Goal: Contribute content: Contribute content

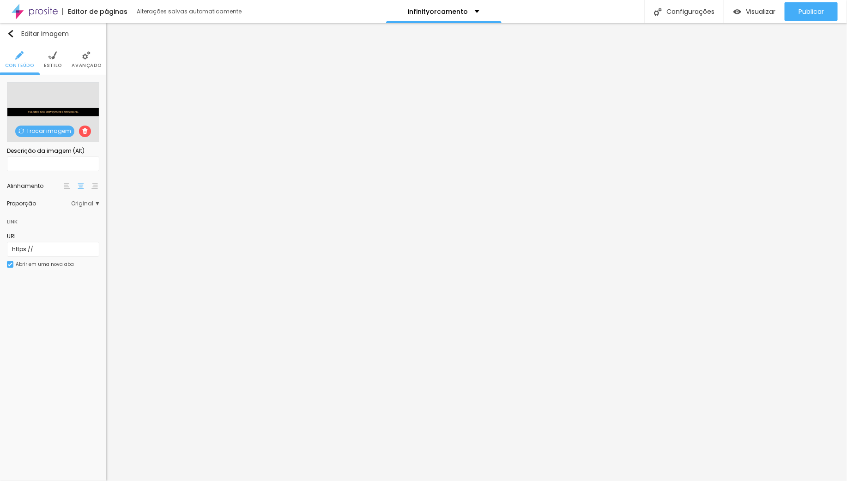
click at [90, 60] on li "Avançado" at bounding box center [87, 59] width 30 height 30
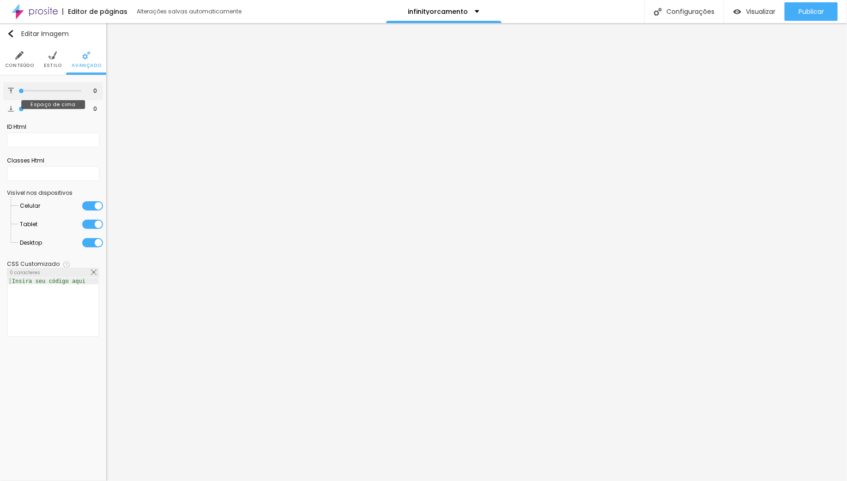
type input "2"
type input "12"
type input "14"
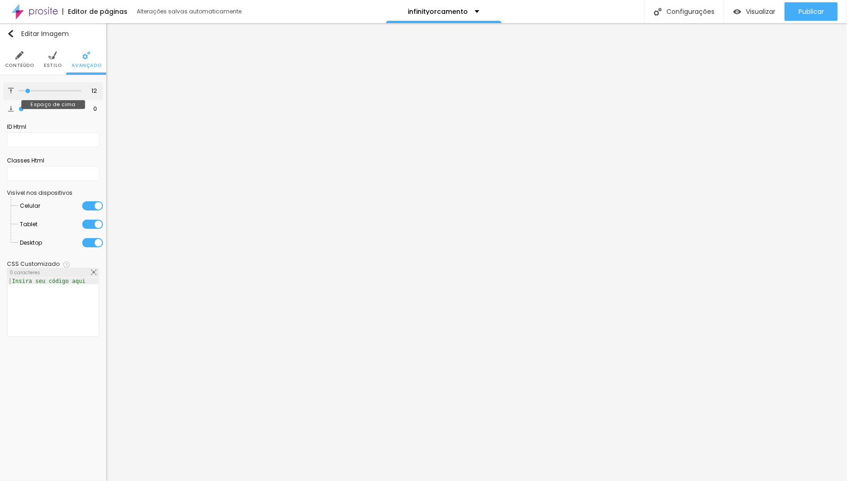
type input "14"
type input "17"
type input "20"
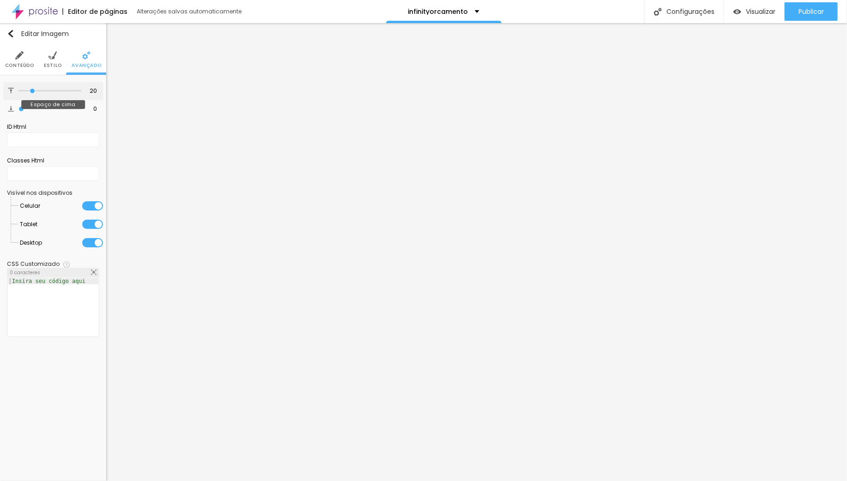
type input "27"
type input "29"
type input "30"
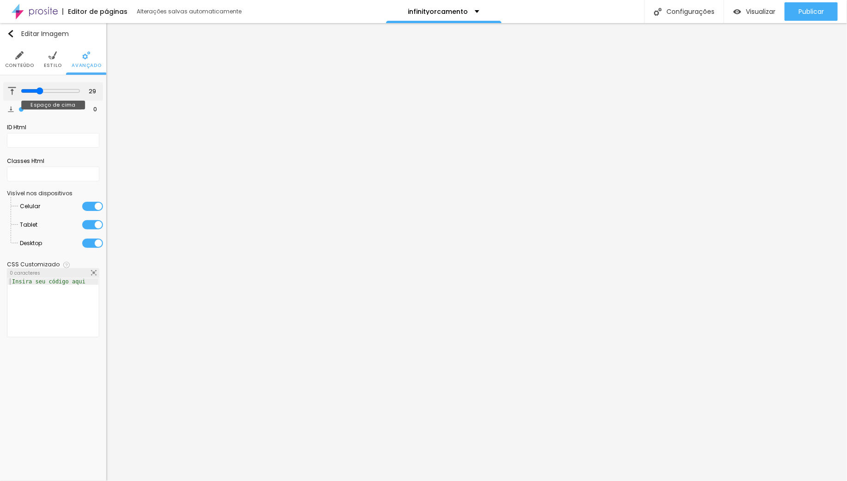
type input "30"
type input "31"
type input "32"
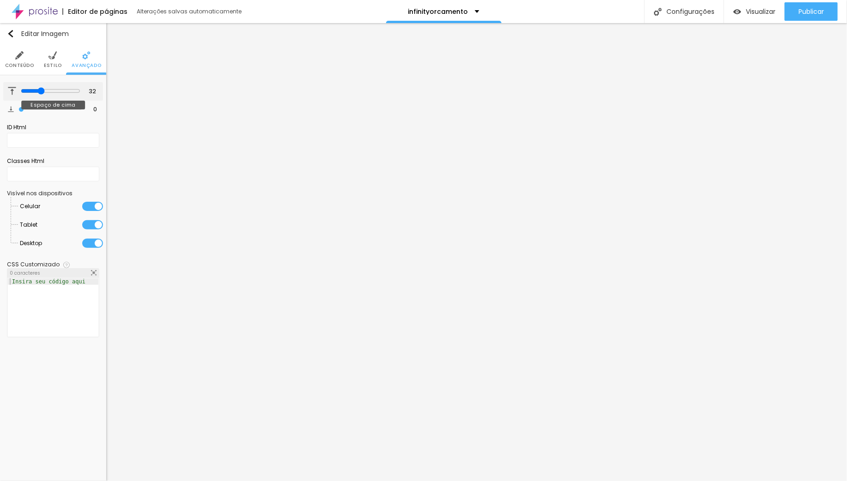
type input "34"
type input "35"
type input "36"
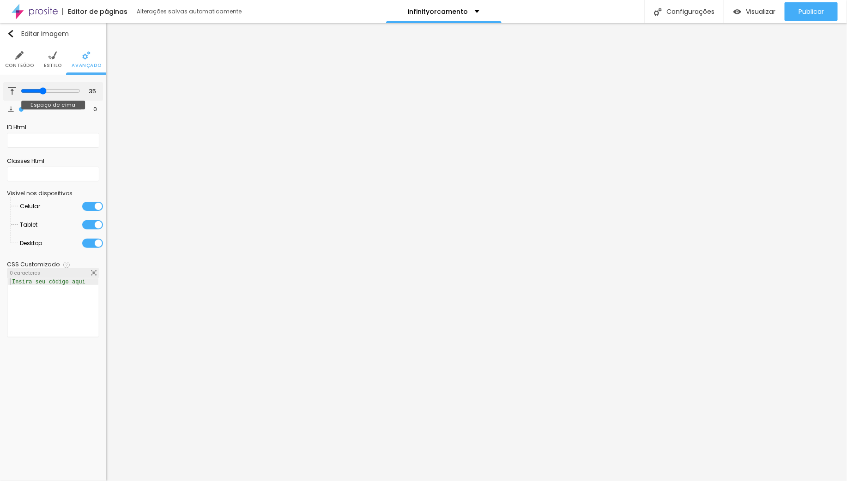
type input "36"
type input "38"
drag, startPoint x: 19, startPoint y: 88, endPoint x: 42, endPoint y: 88, distance: 23.1
type input "38"
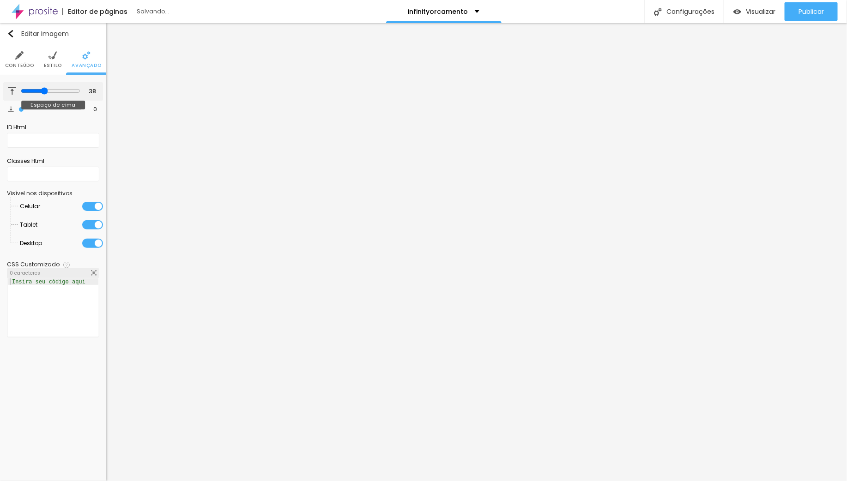
click at [42, 88] on input "range" at bounding box center [51, 90] width 60 height 7
type input "4"
type input "13"
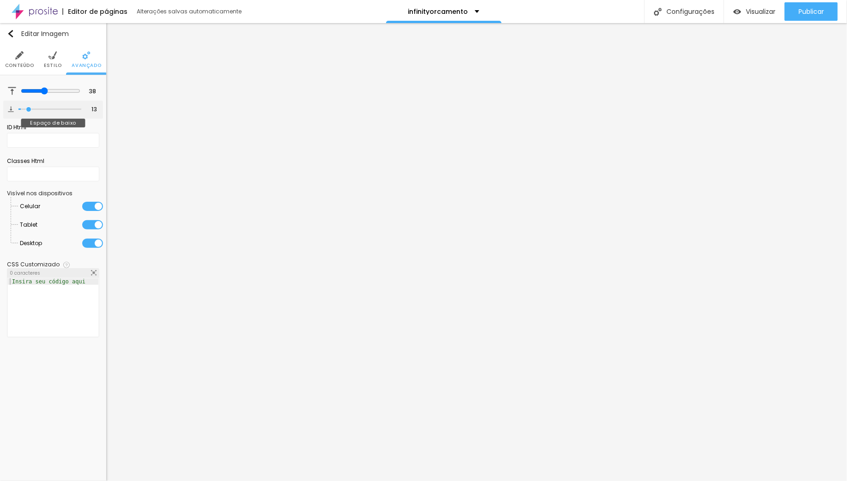
type input "17"
type input "20"
type input "27"
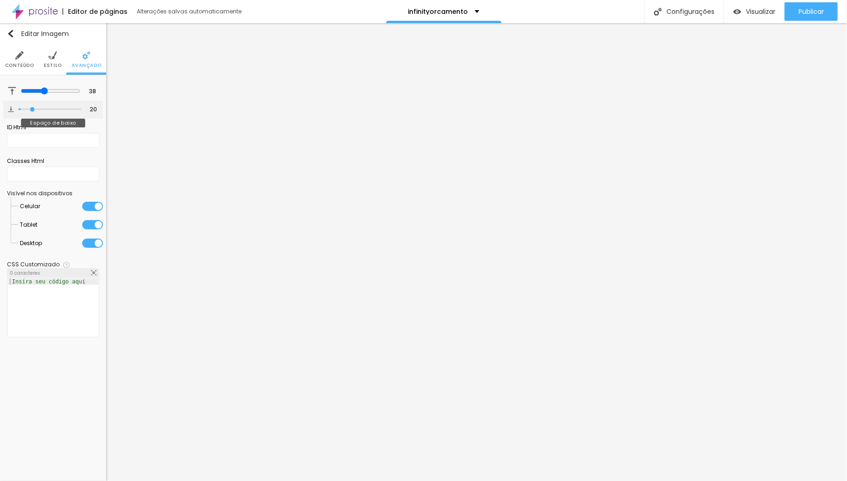
type input "27"
type input "28"
type input "29"
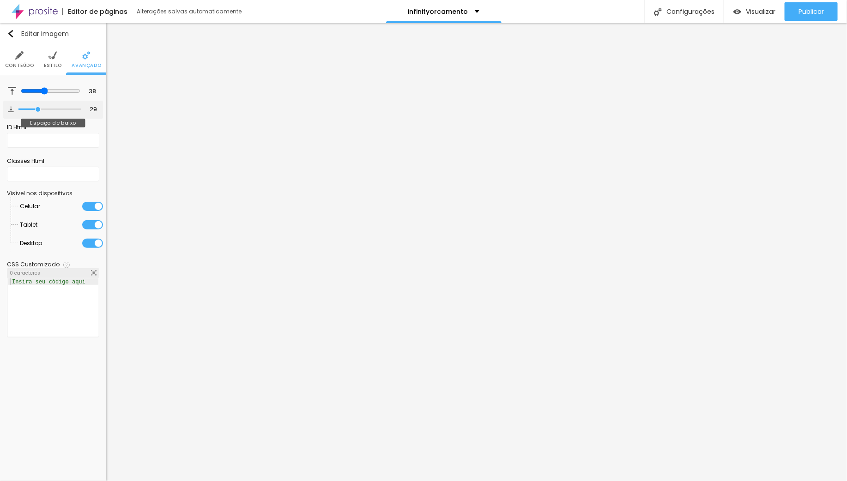
type input "33"
type input "37"
type input "38"
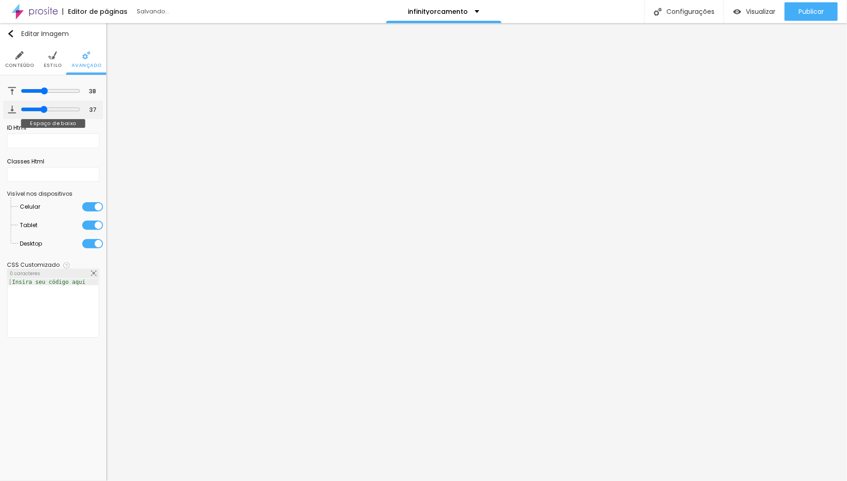
type input "38"
drag, startPoint x: 24, startPoint y: 108, endPoint x: 42, endPoint y: 108, distance: 18.5
type input "38"
click at [42, 108] on input "range" at bounding box center [51, 109] width 60 height 7
click at [54, 60] on li "Estilo" at bounding box center [53, 59] width 18 height 30
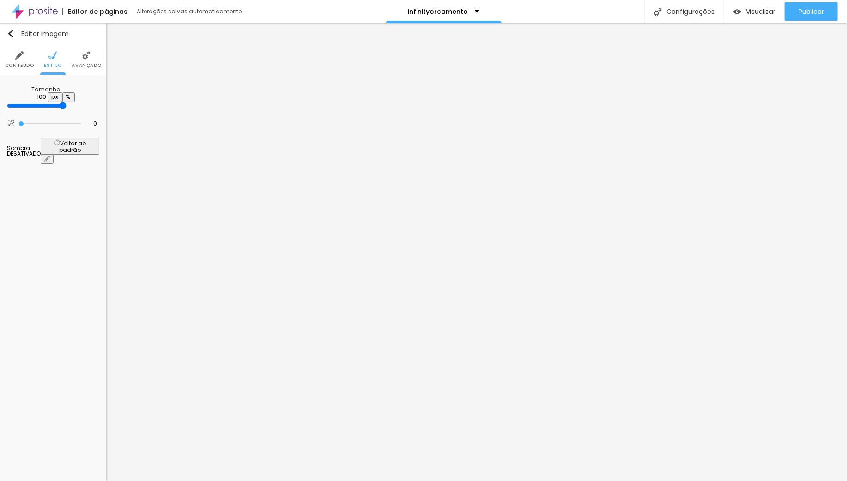
drag, startPoint x: 97, startPoint y: 100, endPoint x: 109, endPoint y: 99, distance: 11.6
click at [66, 102] on input "range" at bounding box center [37, 105] width 60 height 7
type input "14"
type input "29"
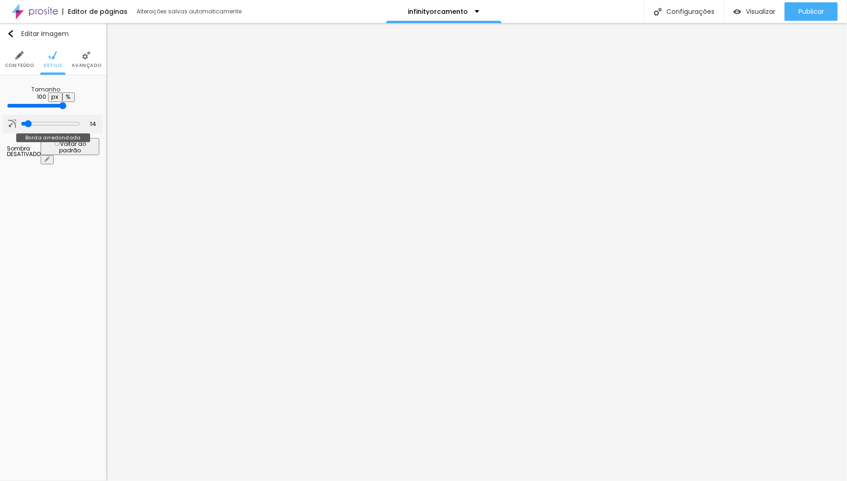
type input "29"
type input "94"
type input "96"
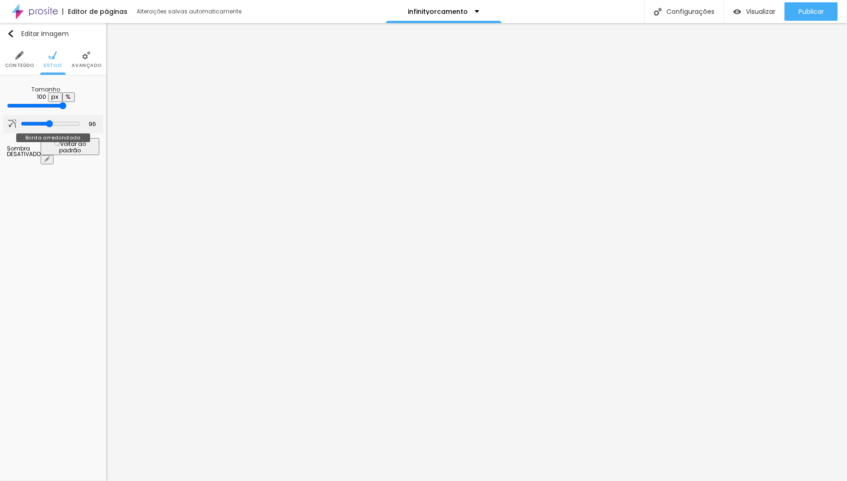
drag, startPoint x: 30, startPoint y: 117, endPoint x: 49, endPoint y: 117, distance: 19.4
click at [49, 120] on input "range" at bounding box center [51, 123] width 60 height 7
type input "0"
drag, startPoint x: 49, startPoint y: 117, endPoint x: -34, endPoint y: 114, distance: 82.7
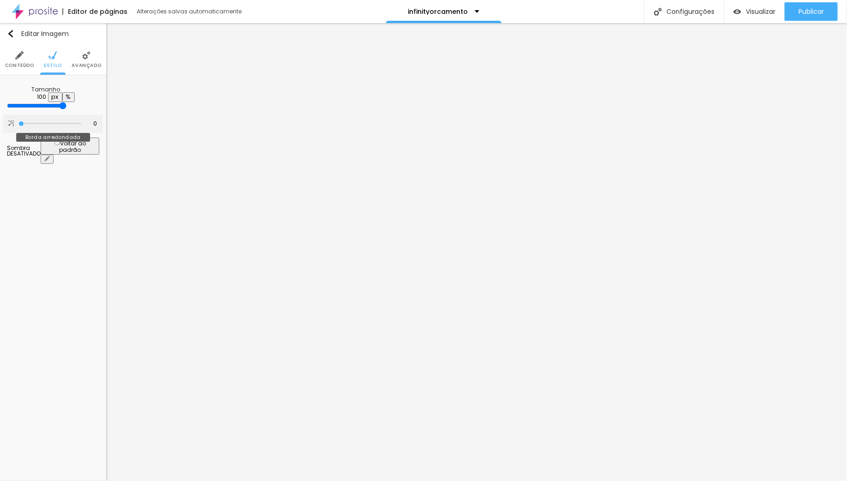
type input "0"
click at [18, 121] on input "range" at bounding box center [49, 123] width 63 height 5
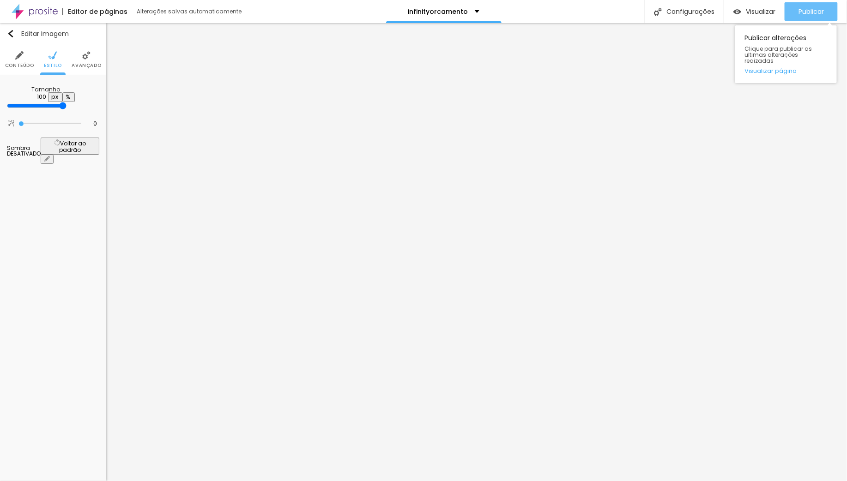
click at [811, 12] on span "Publicar" at bounding box center [810, 11] width 25 height 7
click at [18, 56] on img at bounding box center [19, 55] width 8 height 8
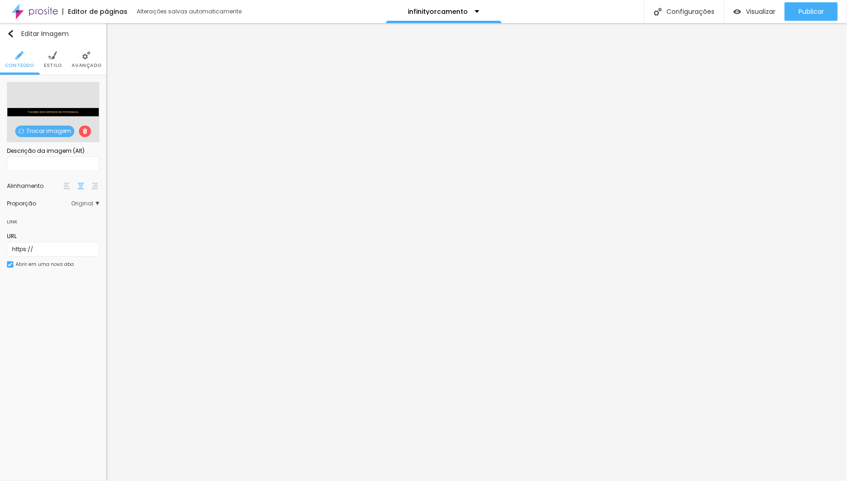
click at [66, 186] on img at bounding box center [67, 186] width 6 height 6
click at [80, 187] on img at bounding box center [81, 186] width 6 height 6
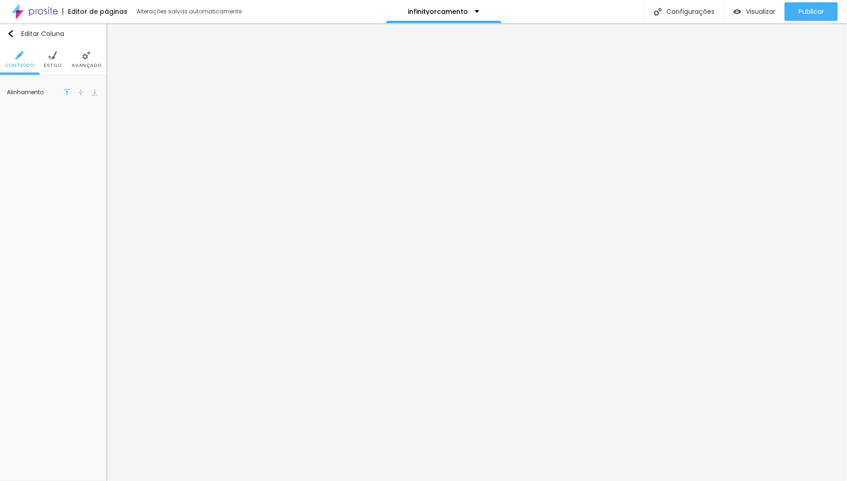
click at [86, 55] on img at bounding box center [86, 55] width 8 height 8
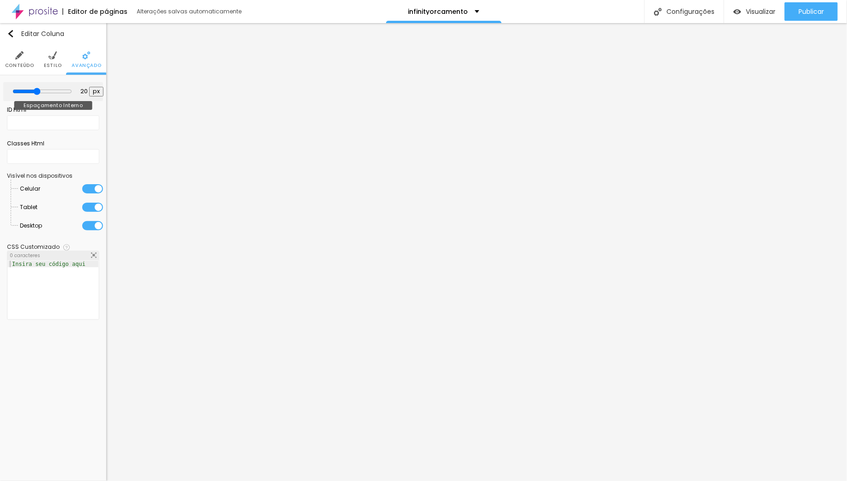
type input "25"
type input "30"
type input "35"
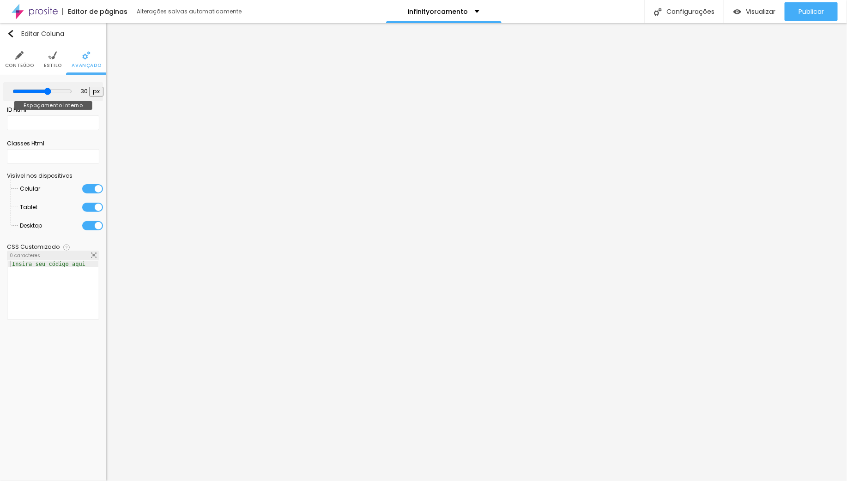
type input "35"
type input "40"
type input "45"
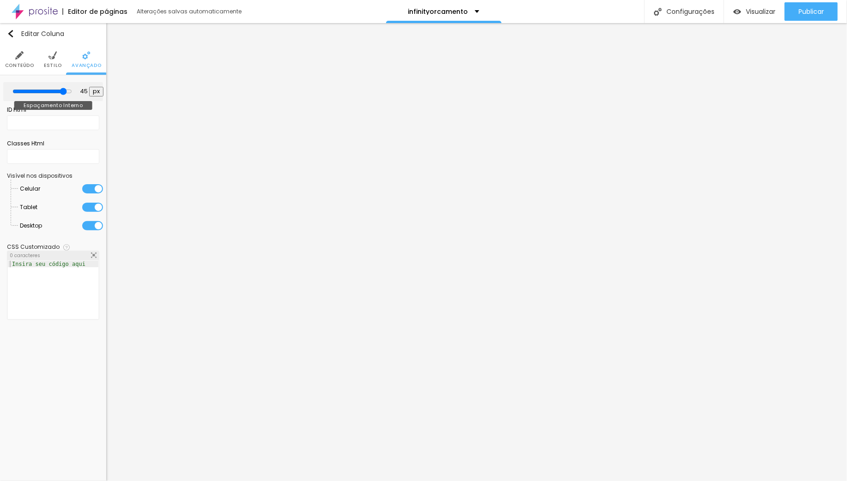
type input "50"
type input "40"
type input "5"
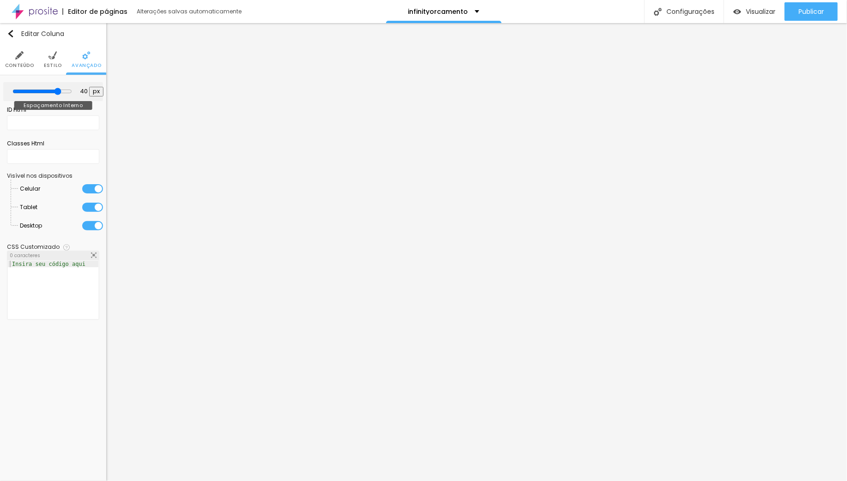
type input "5"
type input "0"
type input "5"
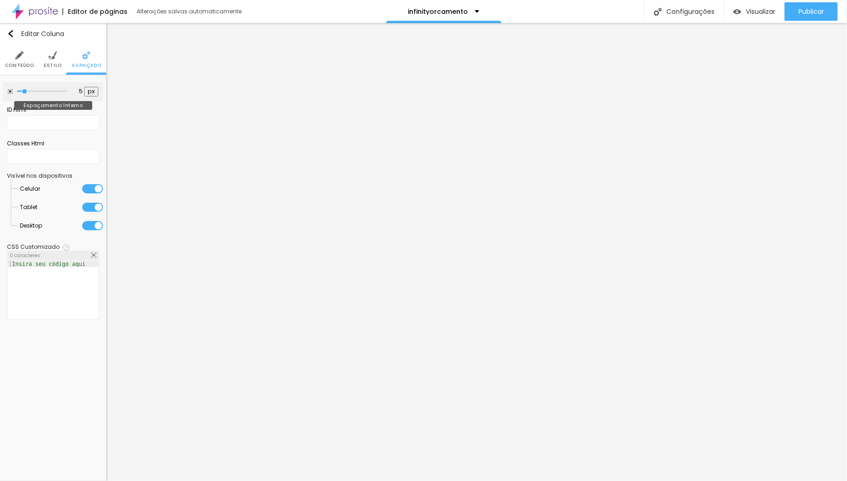
type input "10"
type input "15"
type input "20"
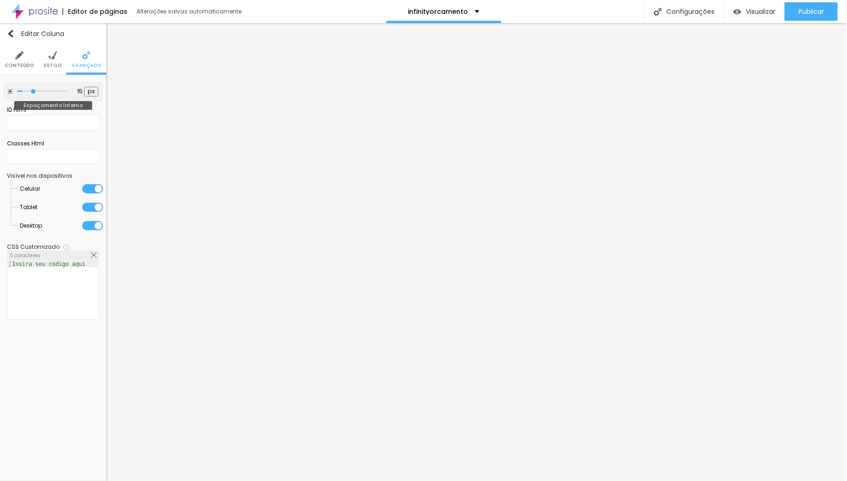
type input "20"
type input "25"
type input "30"
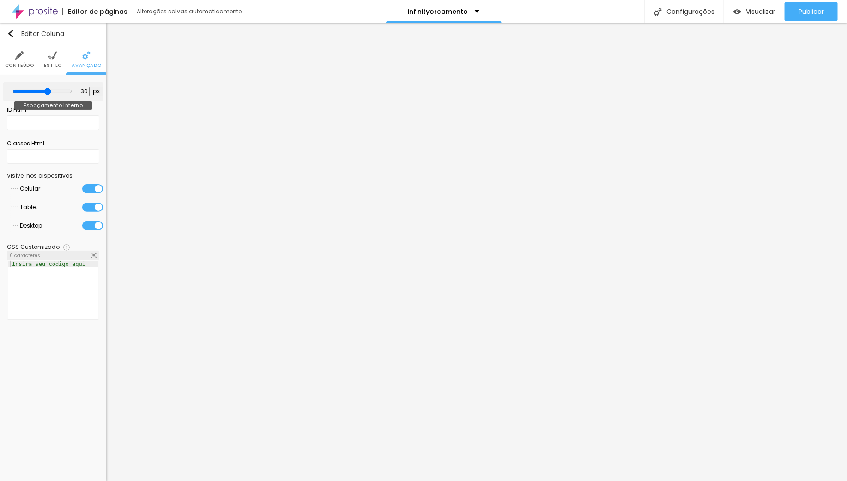
type input "35"
type input "40"
type input "45"
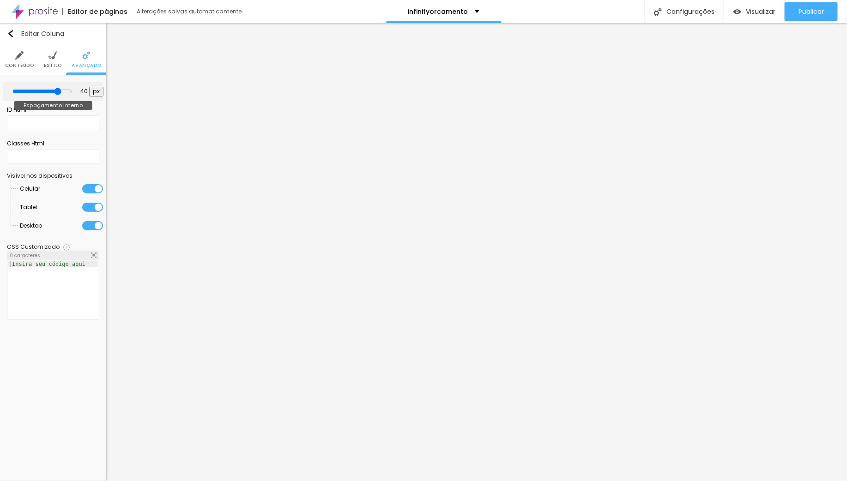
type input "45"
drag, startPoint x: 37, startPoint y: 90, endPoint x: 59, endPoint y: 91, distance: 21.3
click at [59, 91] on input "range" at bounding box center [42, 91] width 60 height 7
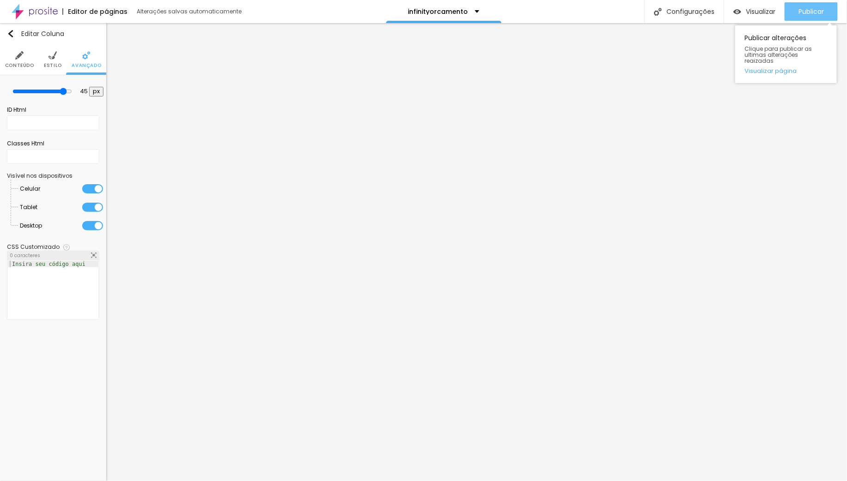
click at [824, 9] on button "Publicar" at bounding box center [810, 11] width 53 height 18
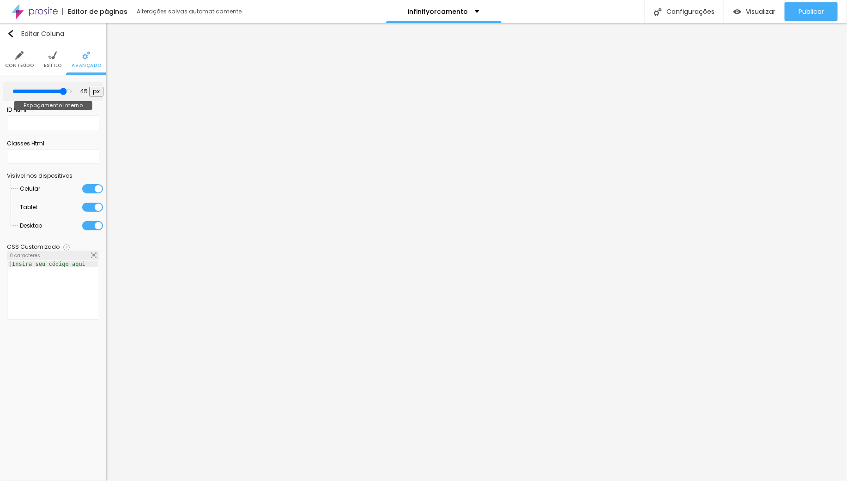
type input "40"
type input "35"
type input "30"
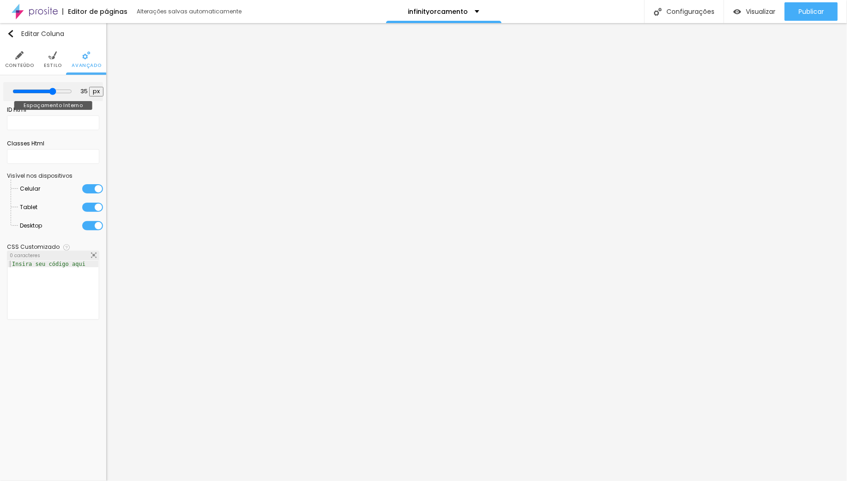
type input "30"
type input "25"
type input "20"
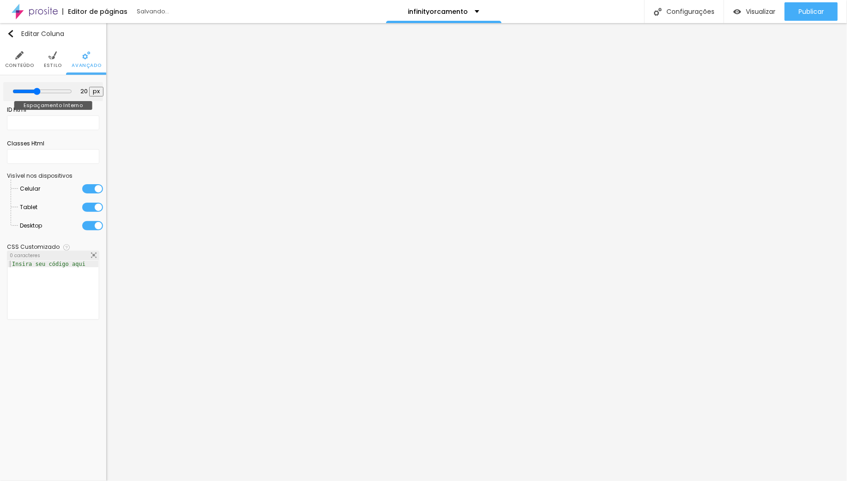
type input "15"
type input "10"
type input "5"
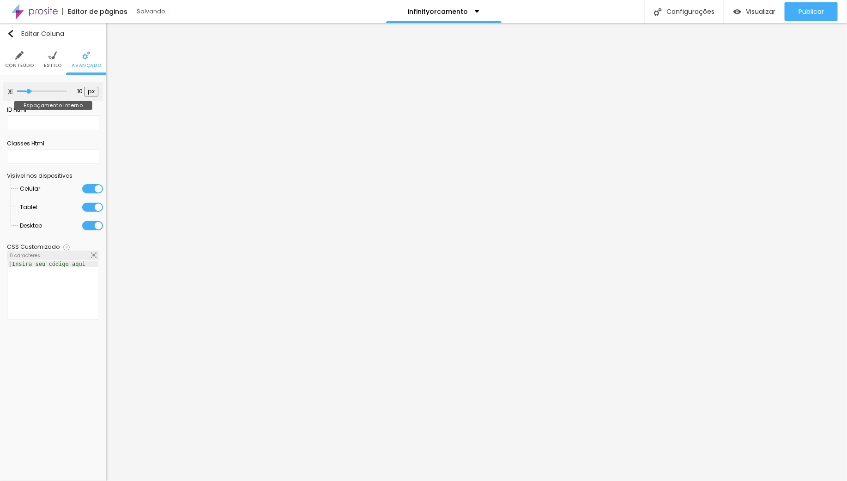
type input "5"
type input "0"
drag, startPoint x: 60, startPoint y: 91, endPoint x: -46, endPoint y: 92, distance: 106.2
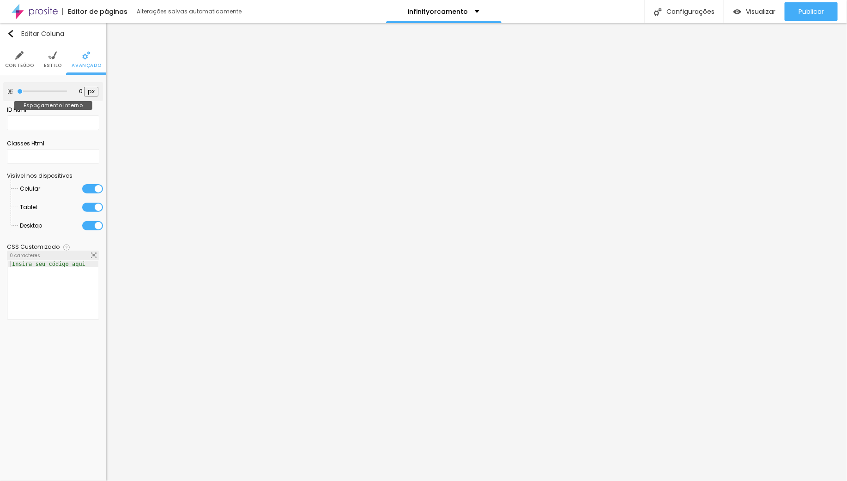
click at [0, 92] on html "Editor de páginas Alterações salvas automaticamente infinityorcamento Configura…" at bounding box center [423, 240] width 847 height 481
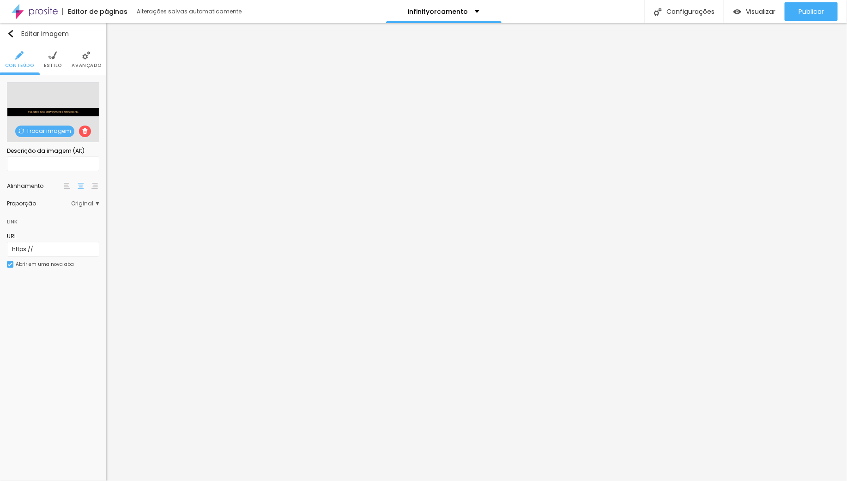
click at [50, 64] on span "Estilo" at bounding box center [53, 65] width 18 height 5
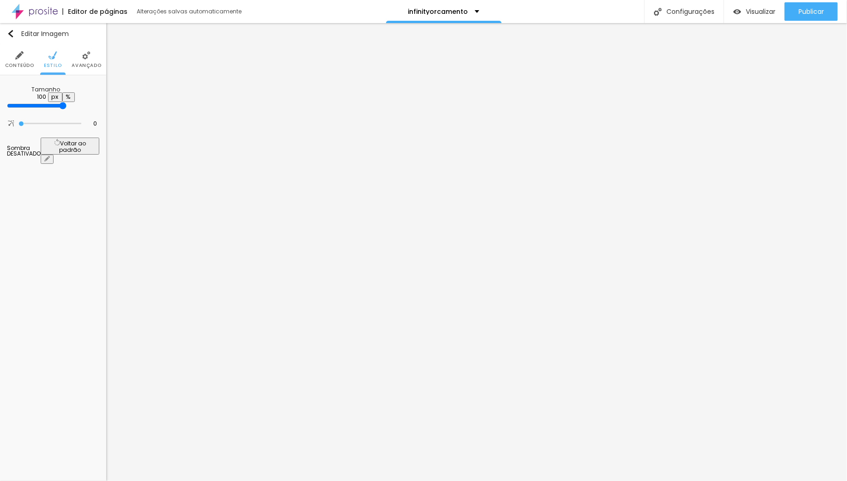
type input "95"
type input "60"
type input "55"
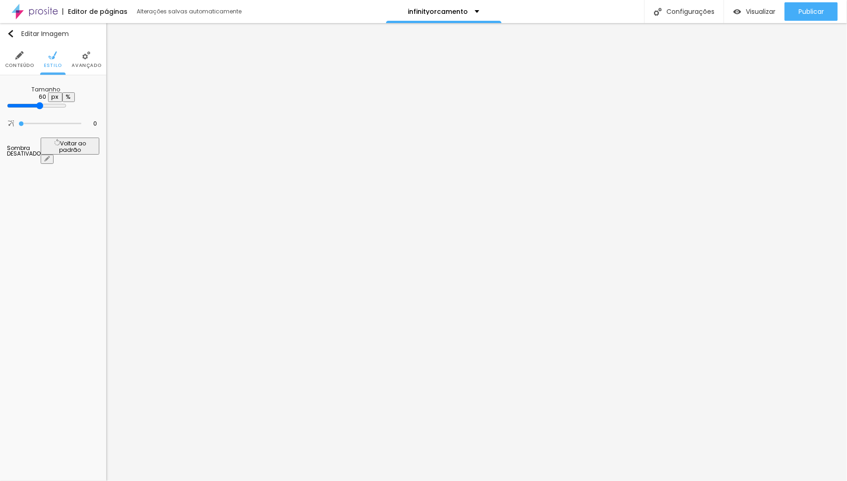
type input "55"
type input "50"
type input "45"
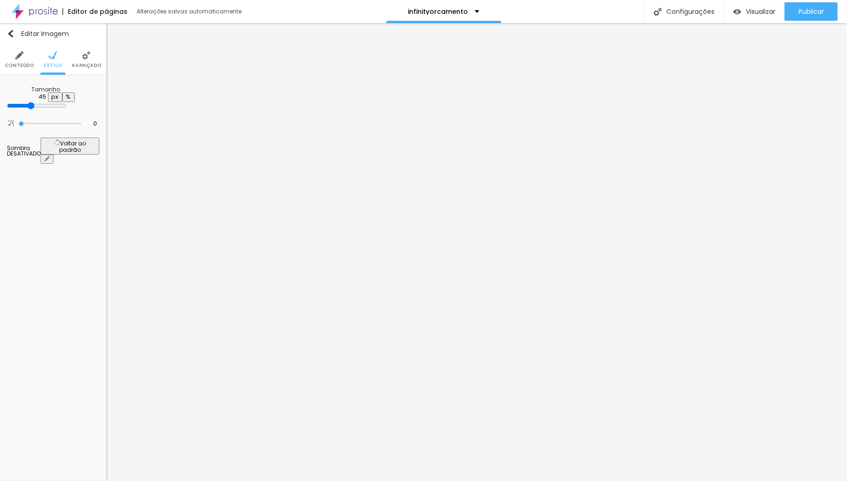
type input "40"
type input "35"
type input "30"
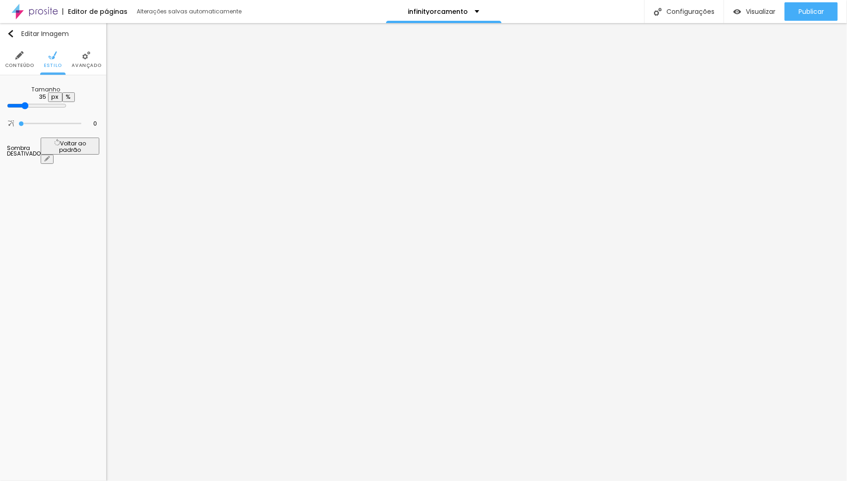
type input "30"
type input "25"
type input "20"
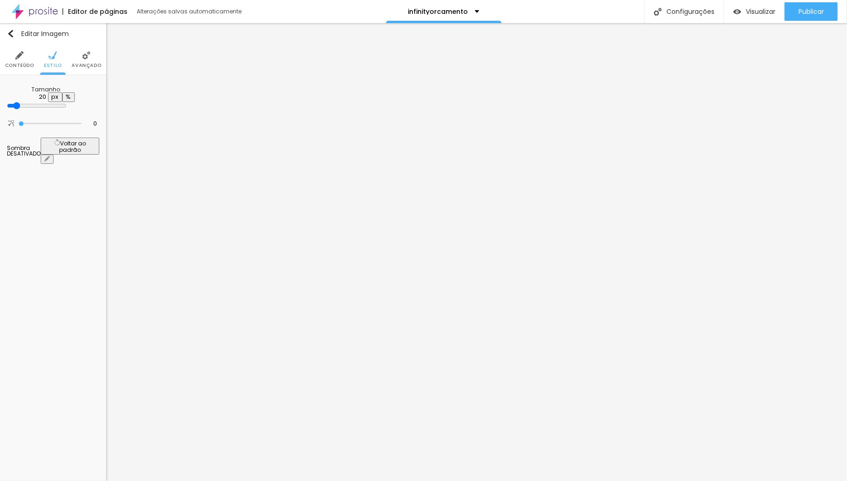
type input "10"
type input "15"
type input "90"
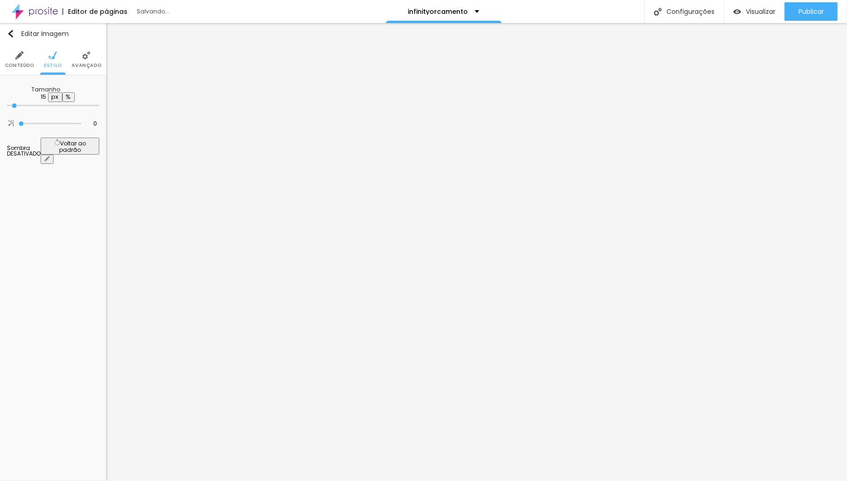
type input "90"
type input "100"
click at [89, 56] on img at bounding box center [86, 55] width 8 height 8
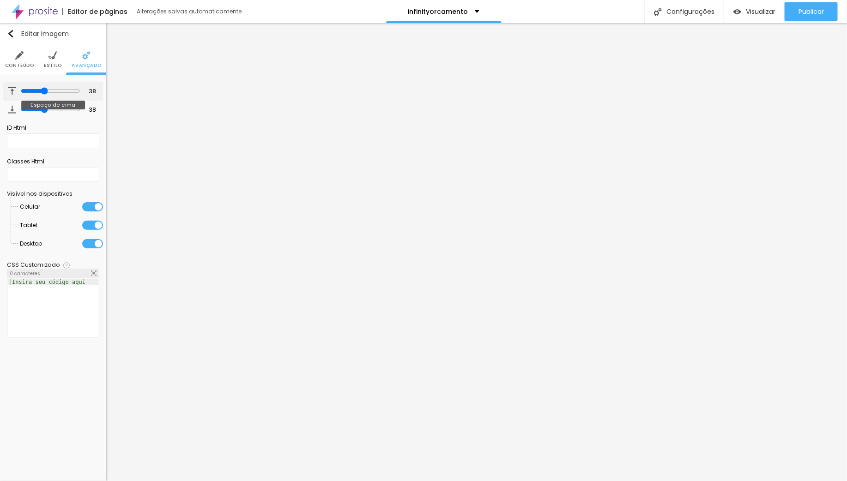
type input "41"
type input "42"
type input "51"
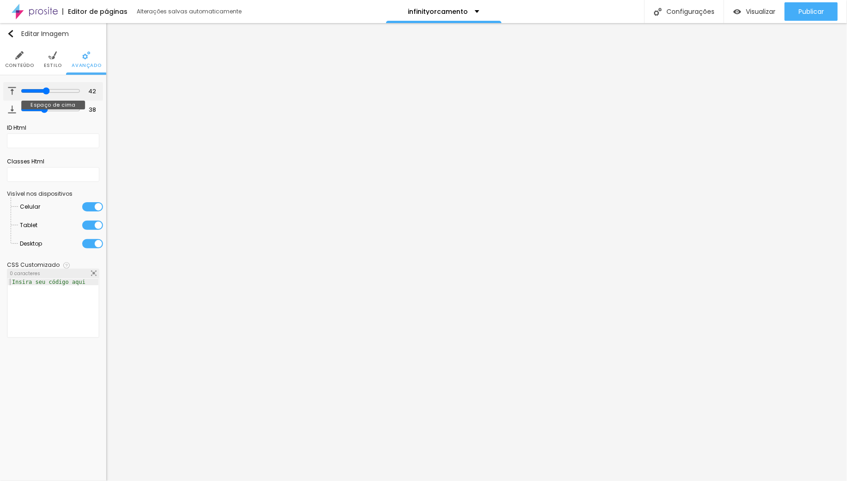
type input "51"
type input "100"
type input "58"
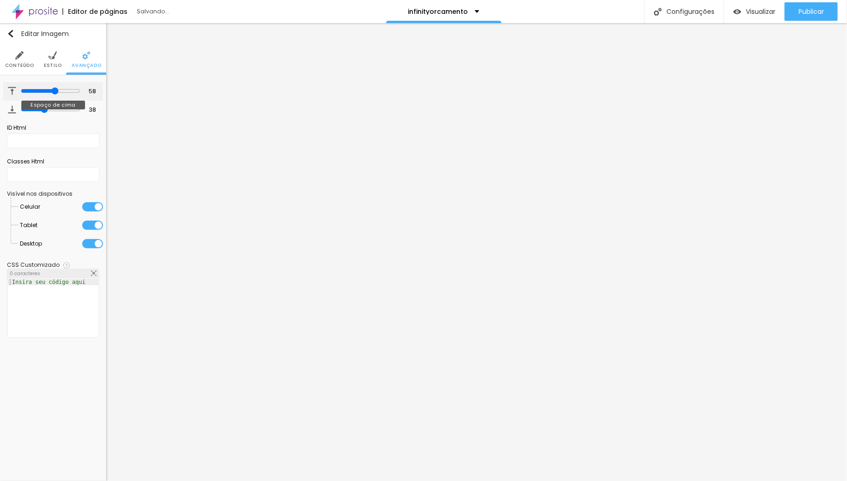
type input "53"
type input "49"
type input "45"
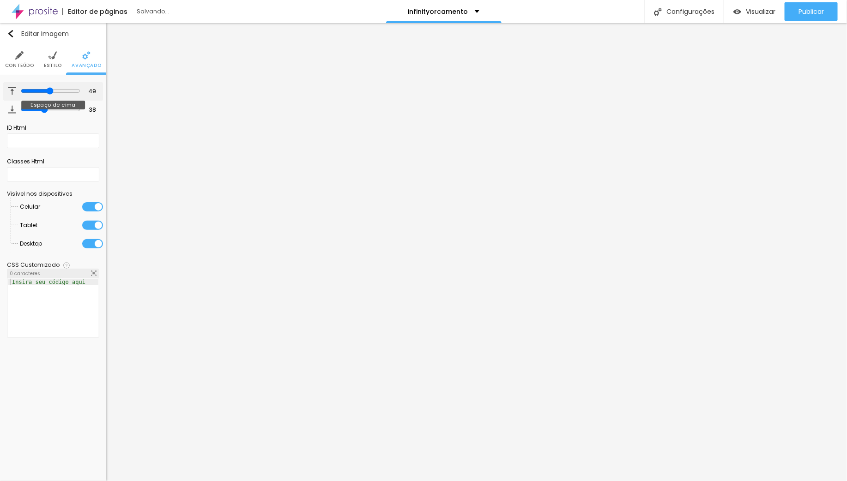
type input "45"
type input "35"
type input "31"
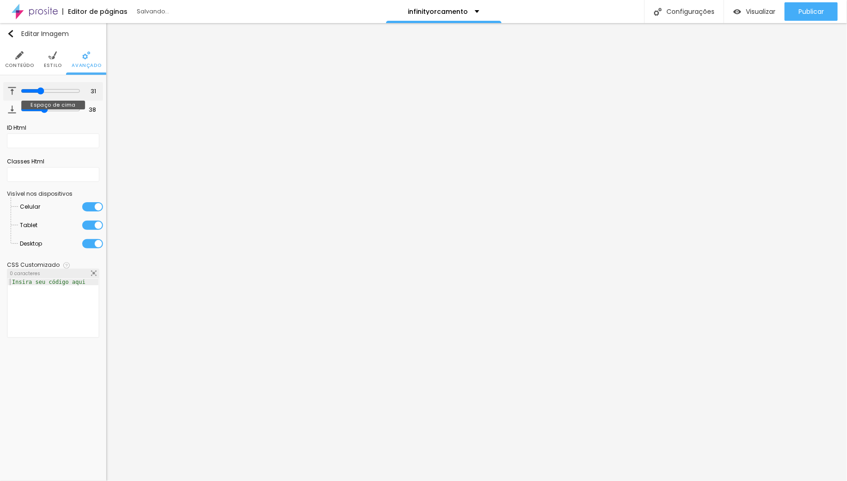
type input "26"
type input "17"
type input "12"
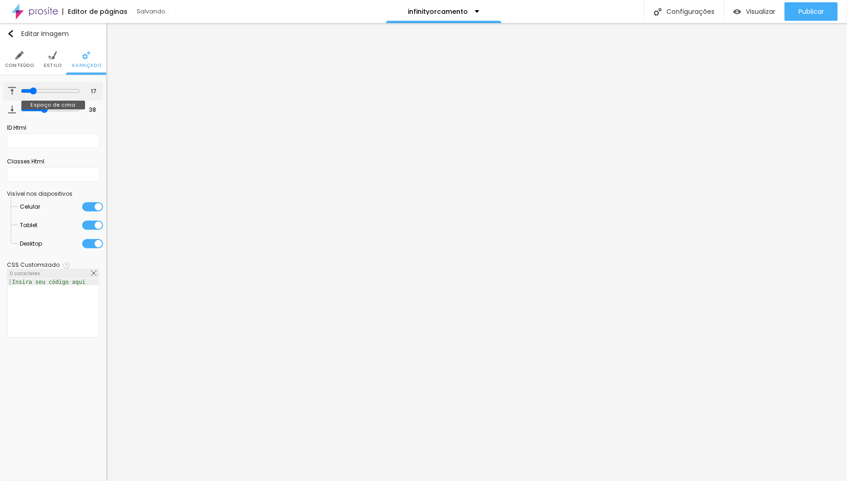
type input "12"
type input "8"
type input "4"
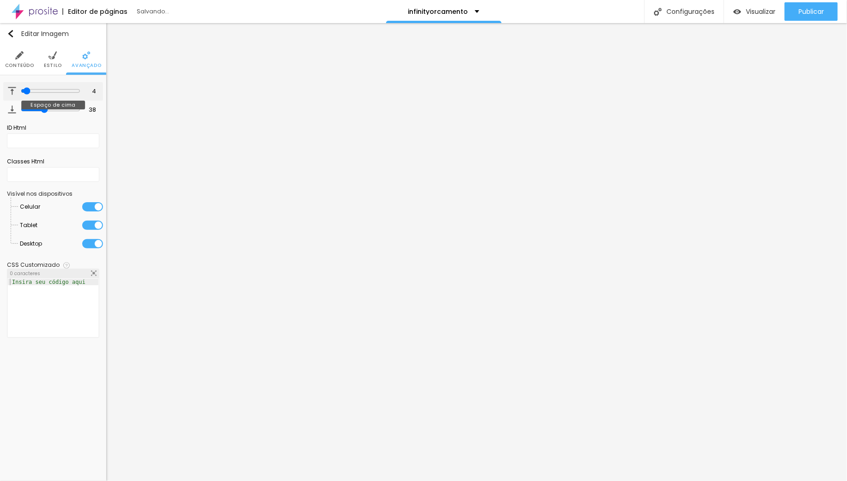
type input "0"
drag, startPoint x: 45, startPoint y: 90, endPoint x: -17, endPoint y: 92, distance: 61.9
type input "0"
click at [18, 92] on input "range" at bounding box center [49, 91] width 63 height 5
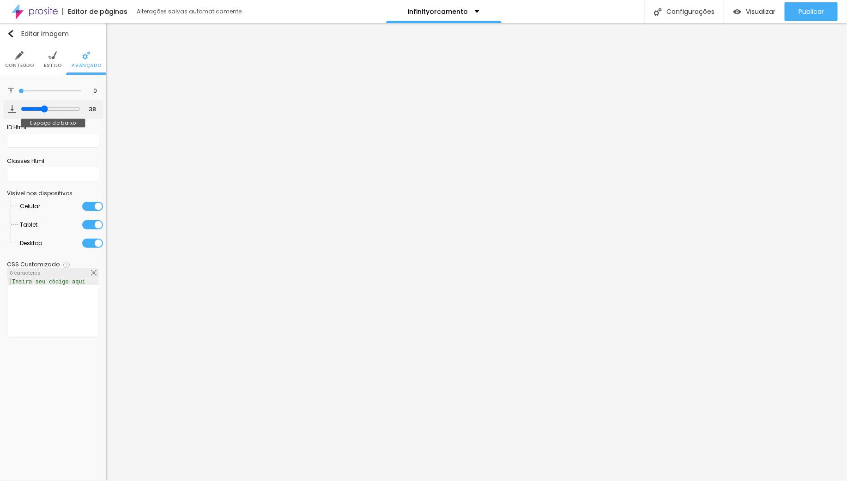
type input "9"
type input "0"
drag, startPoint x: 12, startPoint y: 108, endPoint x: -33, endPoint y: 107, distance: 44.8
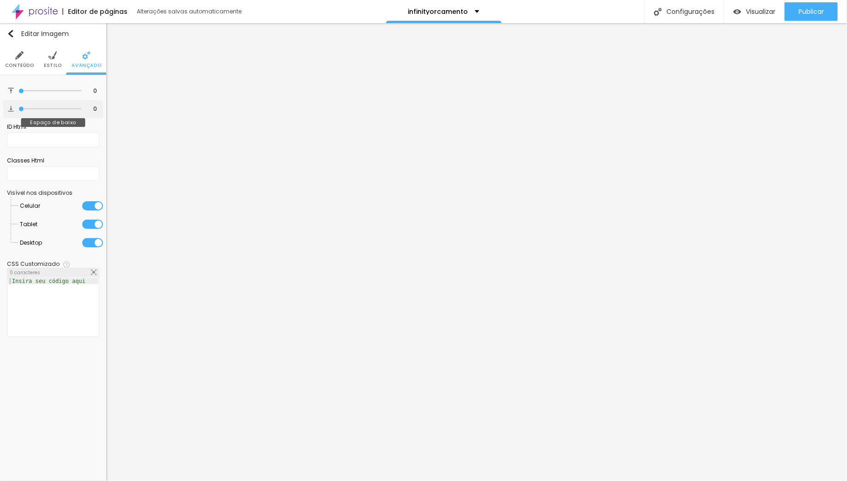
type input "0"
click at [18, 107] on input "range" at bounding box center [49, 109] width 63 height 5
click at [806, 8] on span "Publicar" at bounding box center [810, 11] width 25 height 7
click at [26, 61] on li "Conteúdo" at bounding box center [19, 59] width 29 height 30
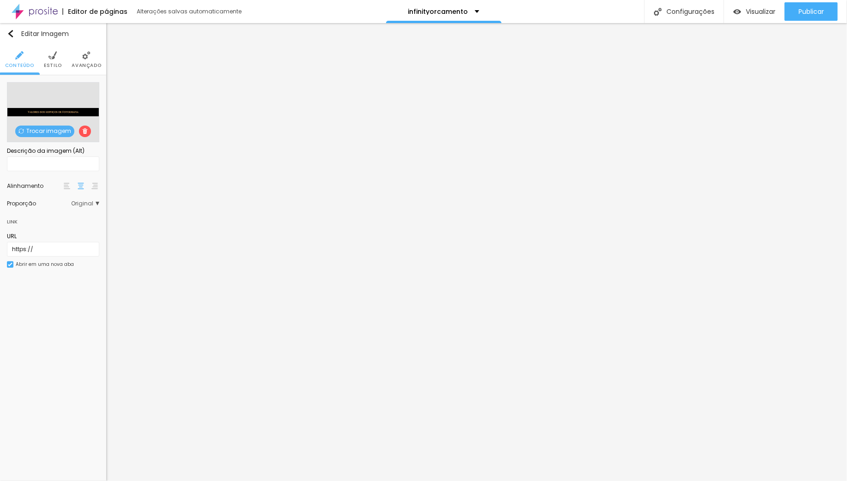
click at [48, 131] on span "Trocar imagem" at bounding box center [44, 132] width 59 height 12
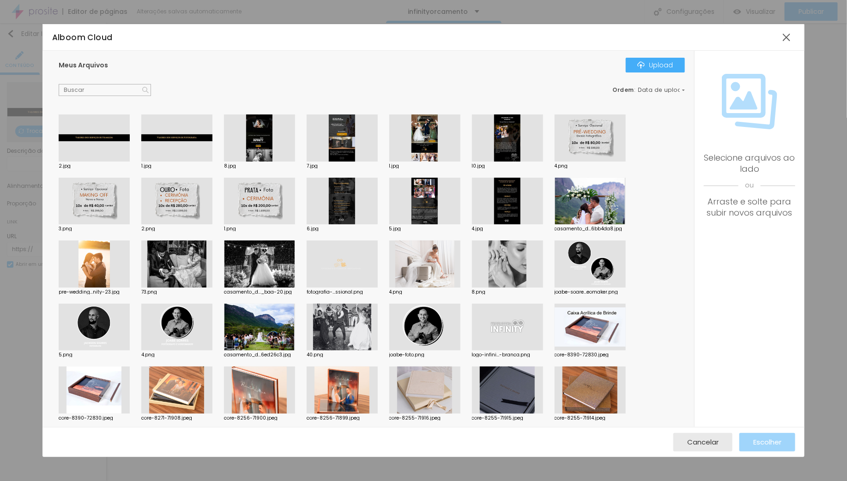
click at [88, 132] on div at bounding box center [94, 137] width 71 height 47
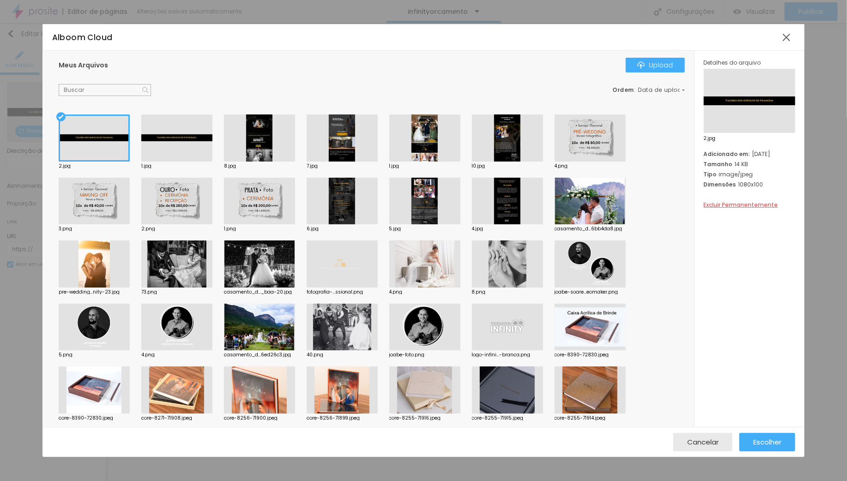
click at [170, 125] on div at bounding box center [176, 137] width 71 height 47
click at [93, 129] on div at bounding box center [94, 137] width 71 height 47
click at [734, 204] on span "Excluir Permanentemente" at bounding box center [741, 205] width 74 height 8
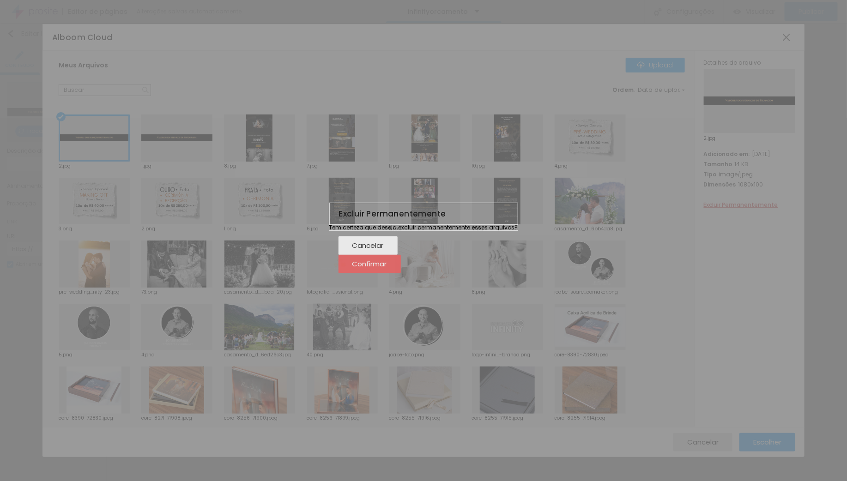
click at [387, 268] on span "Confirmar" at bounding box center [369, 264] width 35 height 8
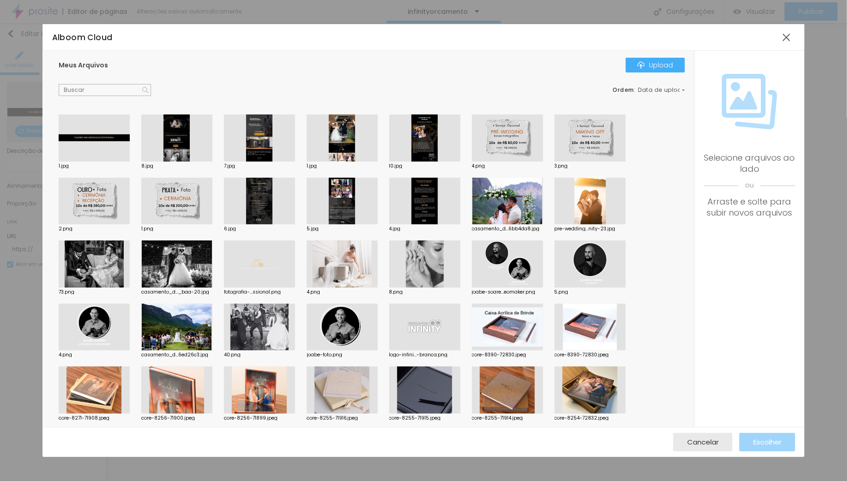
click at [102, 128] on div at bounding box center [94, 137] width 71 height 47
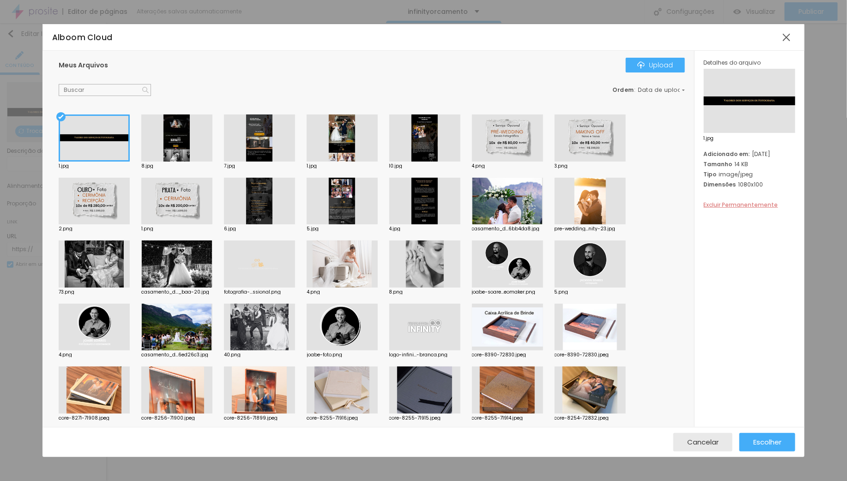
click at [756, 205] on span "Excluir Permanentemente" at bounding box center [741, 205] width 74 height 8
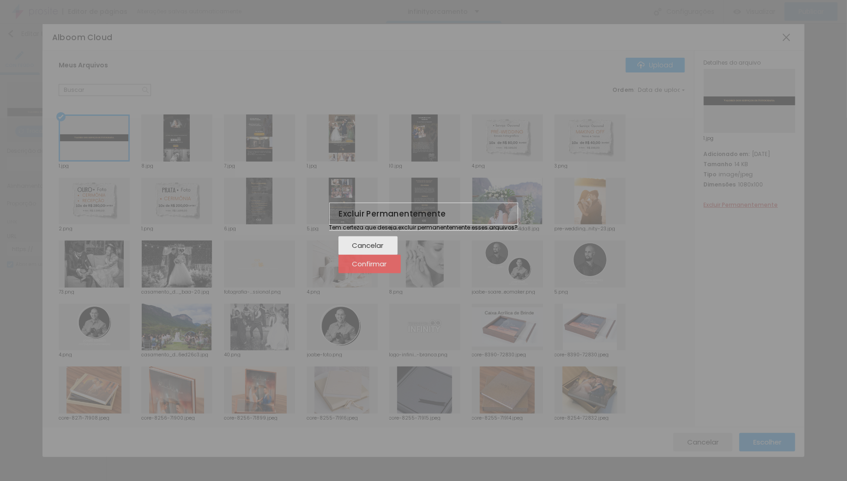
click at [387, 268] on span "Confirmar" at bounding box center [369, 264] width 35 height 8
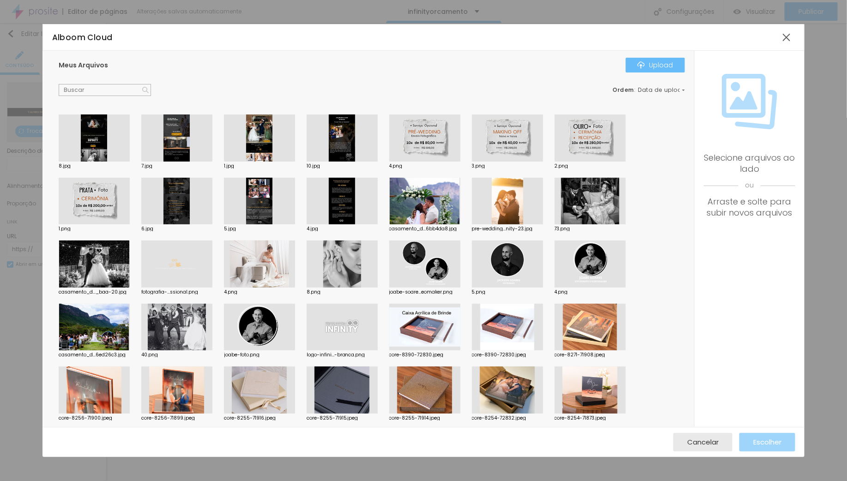
click at [660, 63] on div "Upload" at bounding box center [655, 64] width 36 height 7
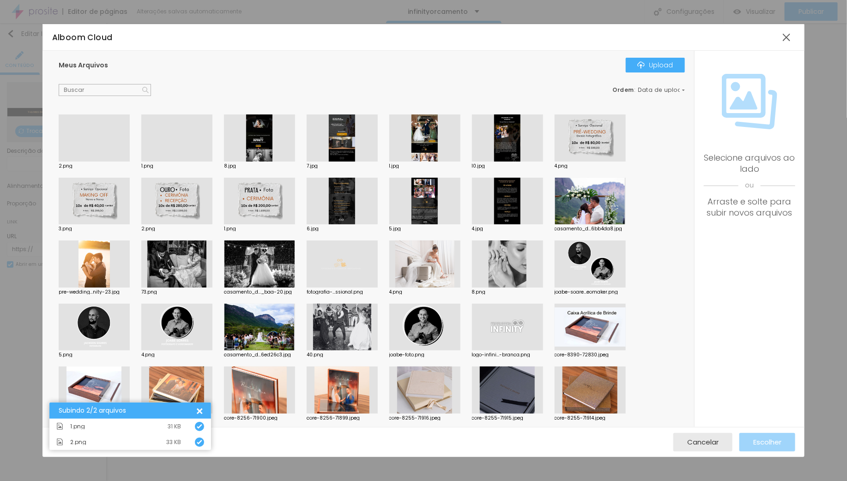
click at [210, 76] on div "Meus Arquivos Upload Ordem : Data de upload" at bounding box center [372, 77] width 626 height 38
click at [183, 162] on div at bounding box center [176, 162] width 71 height 0
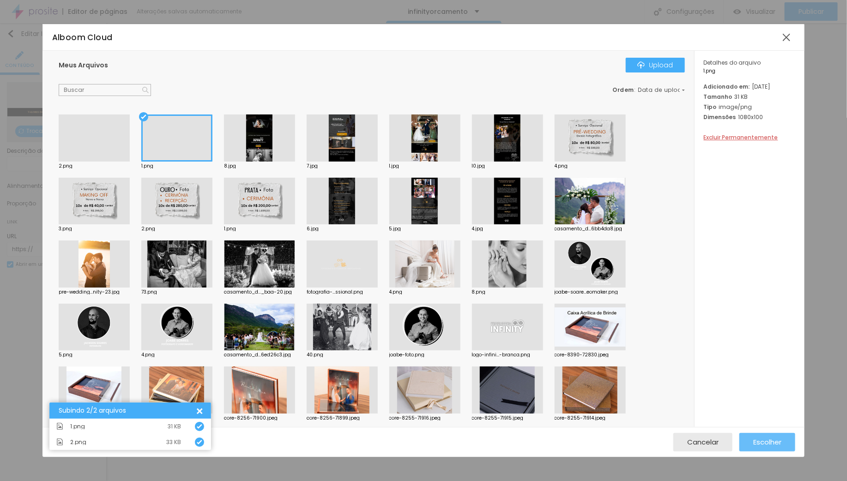
click at [769, 440] on span "Escolher" at bounding box center [767, 442] width 28 height 8
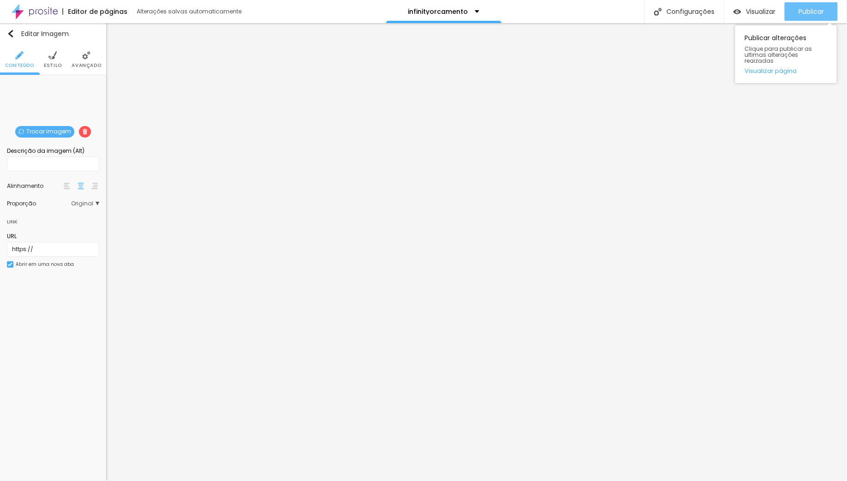
click at [807, 13] on span "Publicar" at bounding box center [810, 11] width 25 height 7
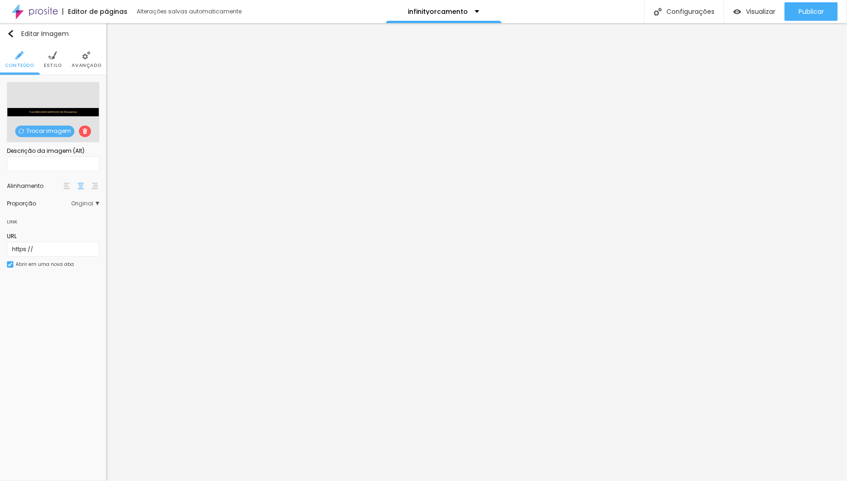
click at [36, 132] on span "Trocar imagem" at bounding box center [44, 132] width 59 height 12
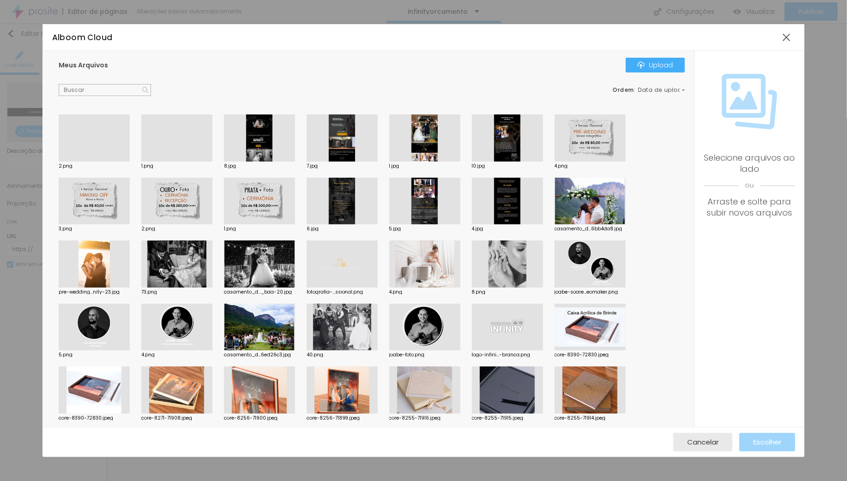
click at [92, 162] on div at bounding box center [94, 162] width 71 height 0
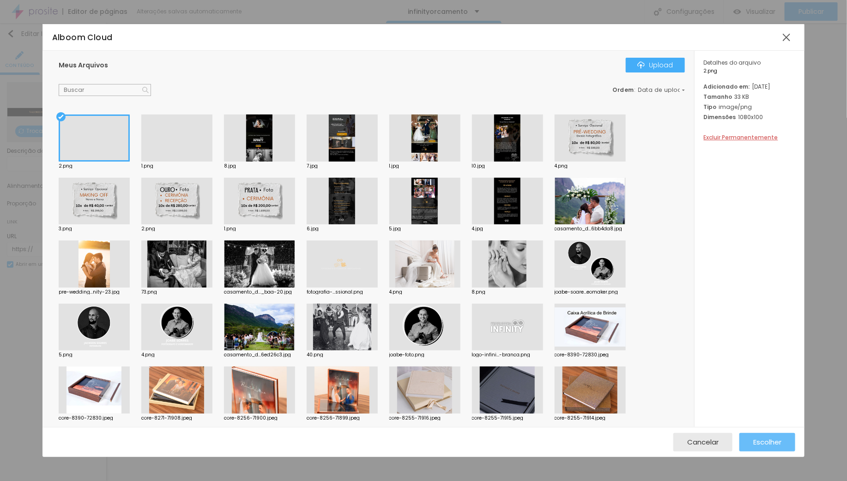
click at [776, 442] on span "Escolher" at bounding box center [767, 442] width 28 height 8
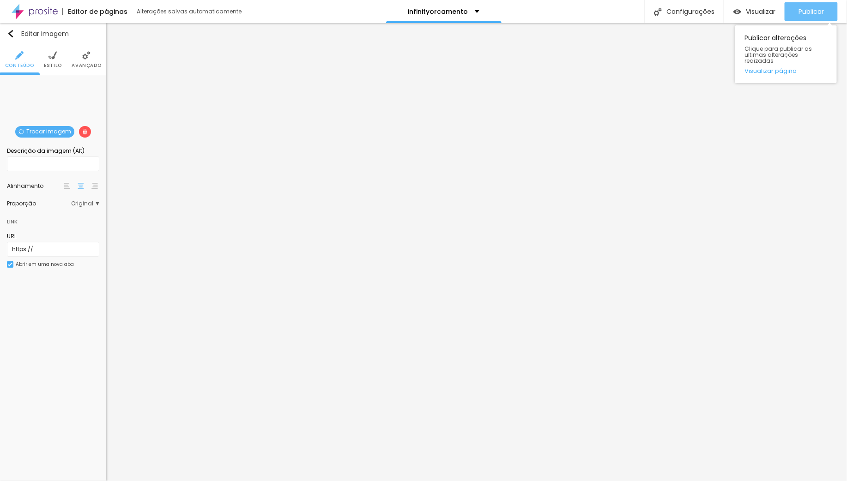
click at [804, 10] on span "Publicar" at bounding box center [810, 11] width 25 height 7
